Goal: Task Accomplishment & Management: Manage account settings

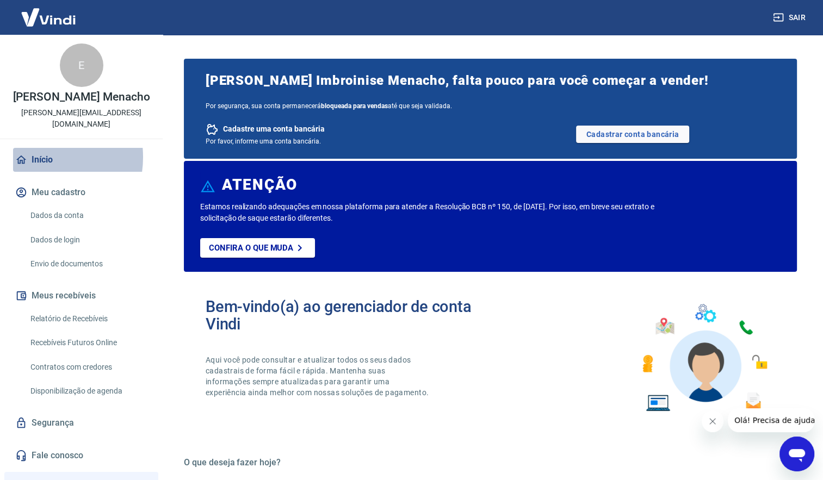
click at [37, 157] on link "Início" at bounding box center [81, 160] width 137 height 24
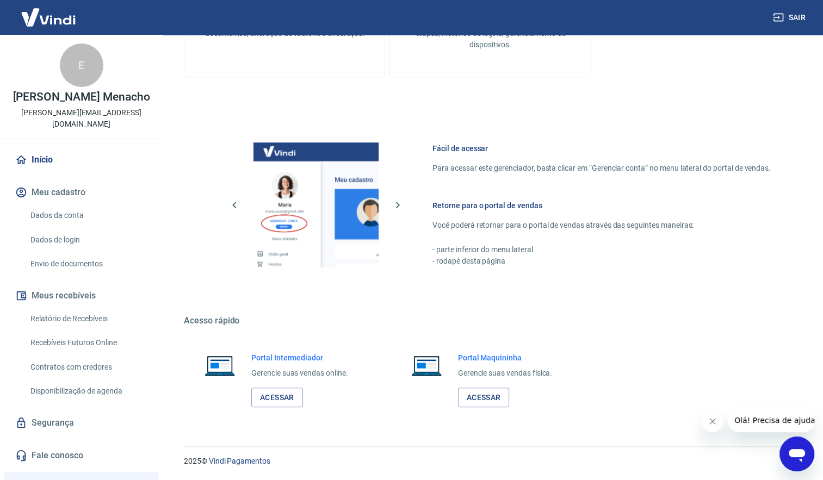
scroll to position [343, 0]
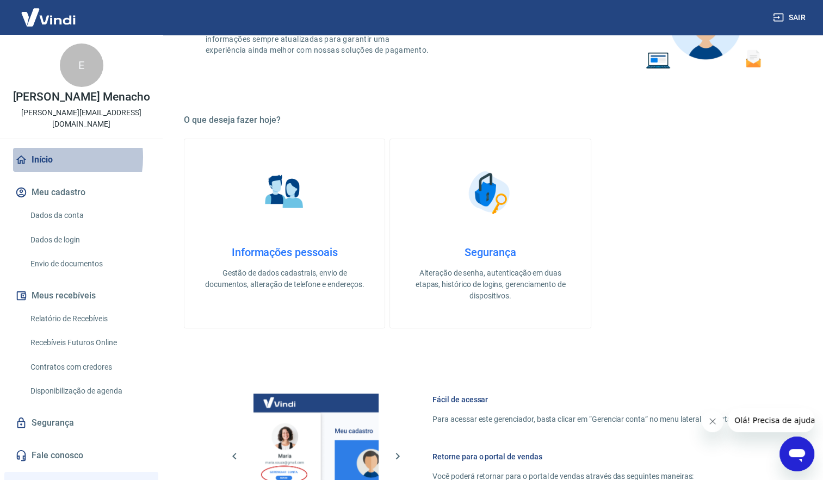
click at [39, 157] on link "Início" at bounding box center [81, 160] width 137 height 24
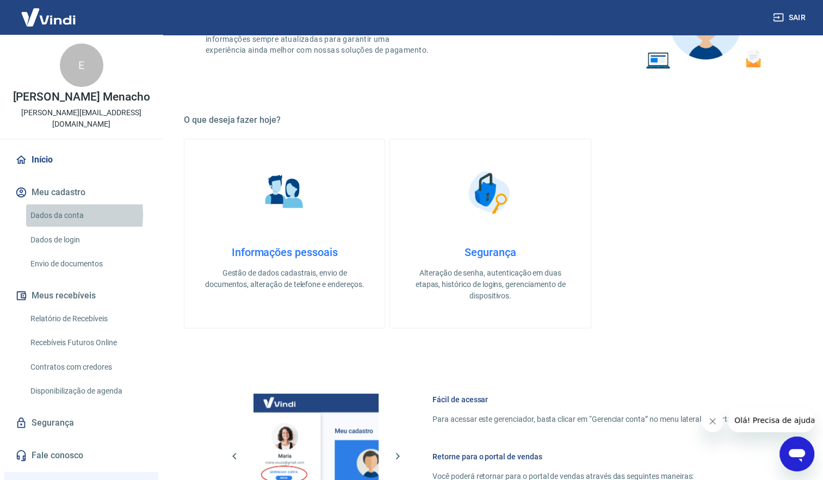
click at [56, 215] on link "Dados da conta" at bounding box center [87, 216] width 123 height 22
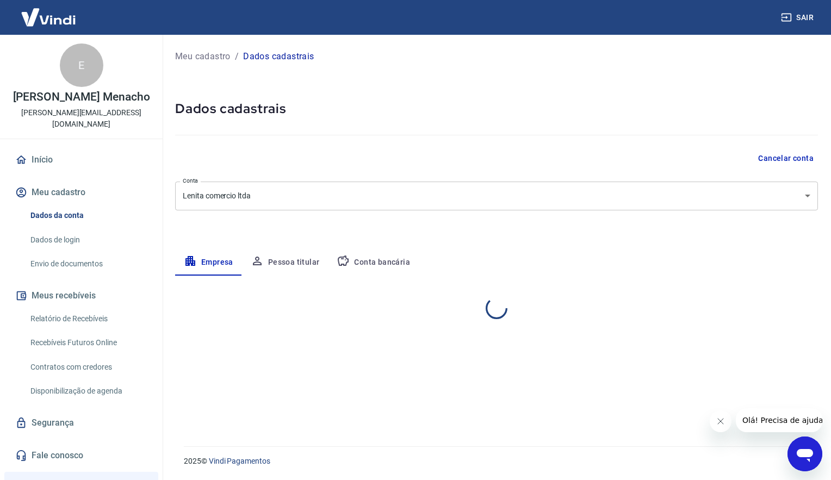
select select "PR"
select select "business"
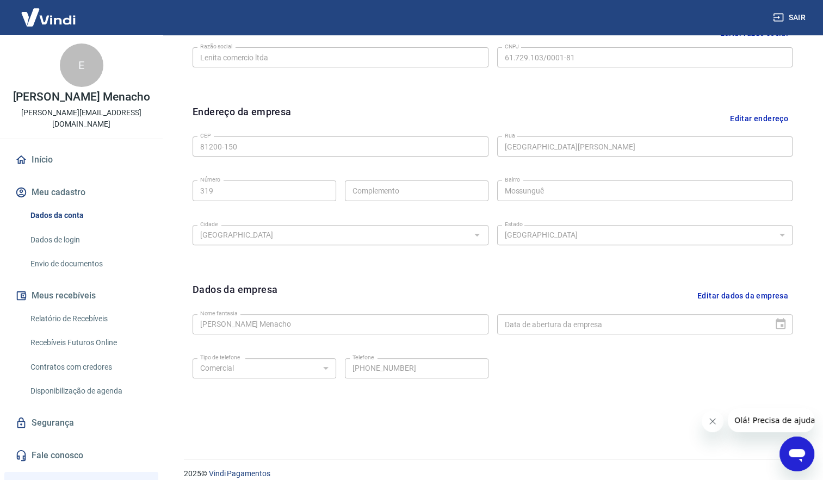
scroll to position [304, 0]
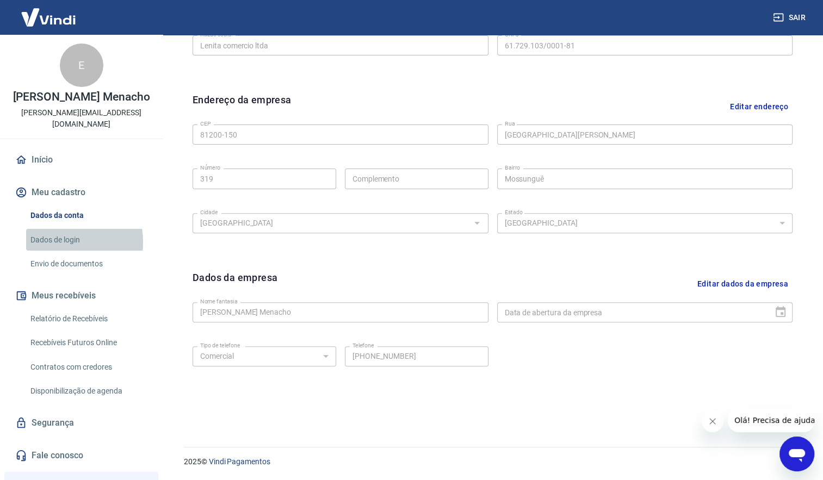
click at [52, 242] on link "Dados de login" at bounding box center [87, 240] width 123 height 22
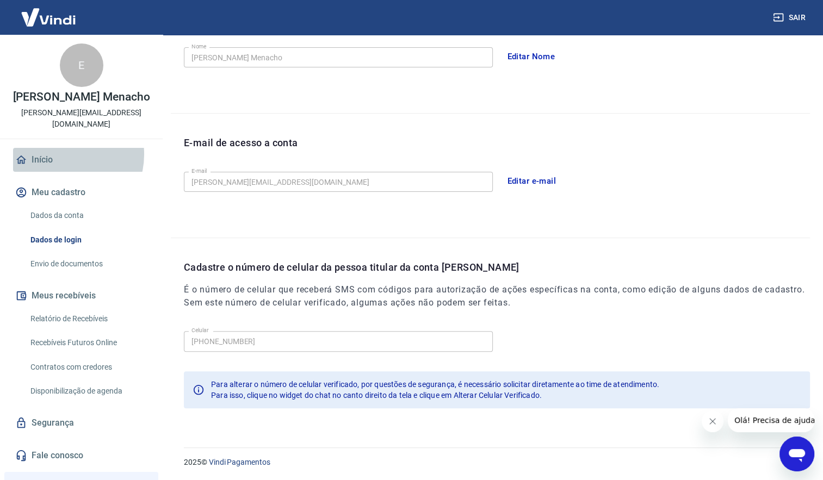
click at [64, 154] on link "Início" at bounding box center [81, 160] width 137 height 24
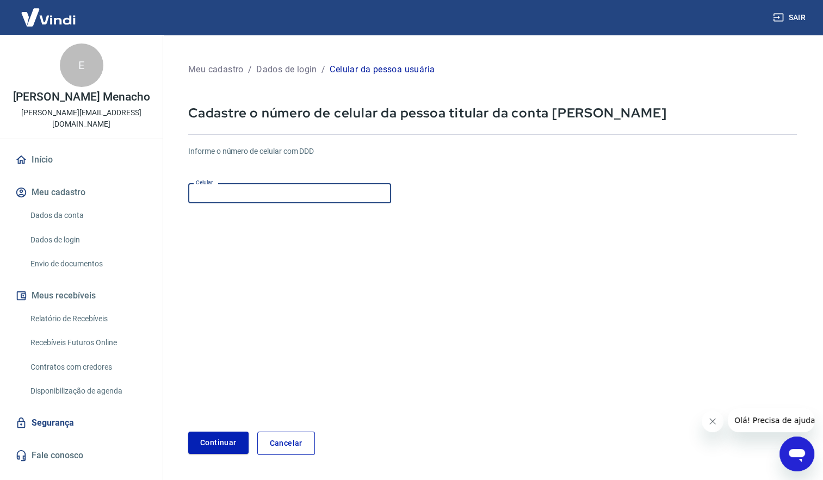
click at [304, 193] on input "Celular" at bounding box center [289, 193] width 203 height 20
type input "[PHONE_NUMBER]"
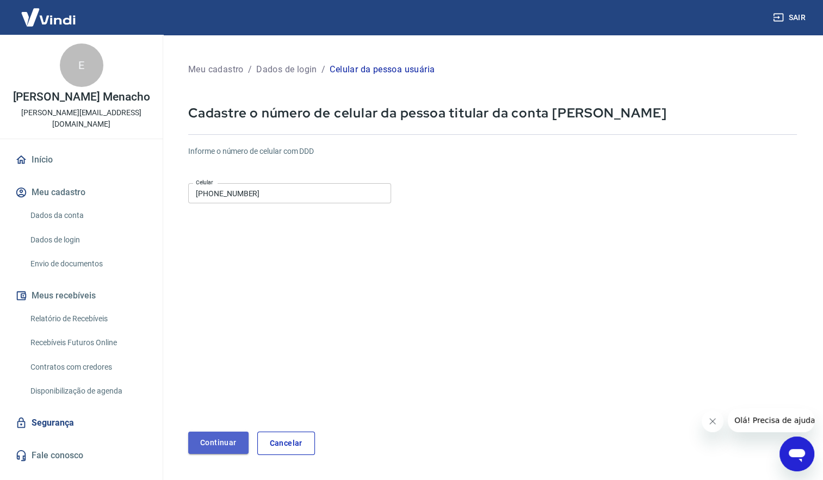
click at [208, 444] on button "Continuar" at bounding box center [218, 443] width 60 height 22
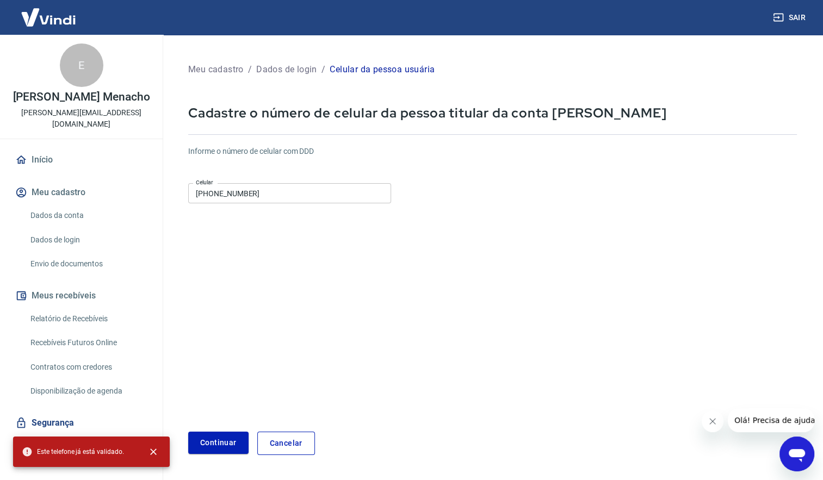
click at [259, 407] on form "Informe o número de celular com DDD Celular (41) 99724-0681 Celular Continuar C…" at bounding box center [492, 296] width 609 height 318
